Goal: Task Accomplishment & Management: Complete application form

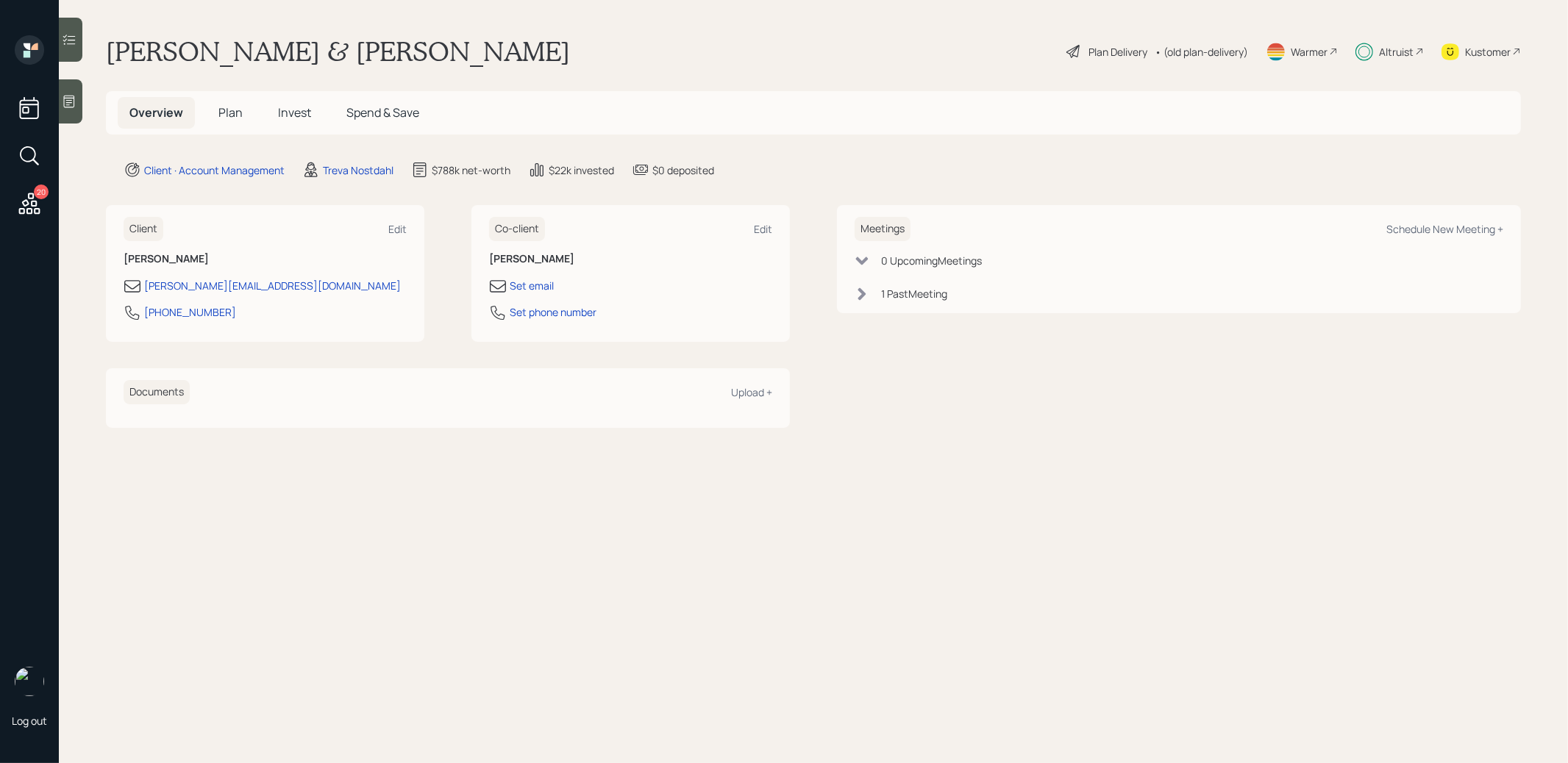
click at [232, 111] on span "Plan" at bounding box center [230, 112] width 25 height 16
